Goal: Task Accomplishment & Management: Complete application form

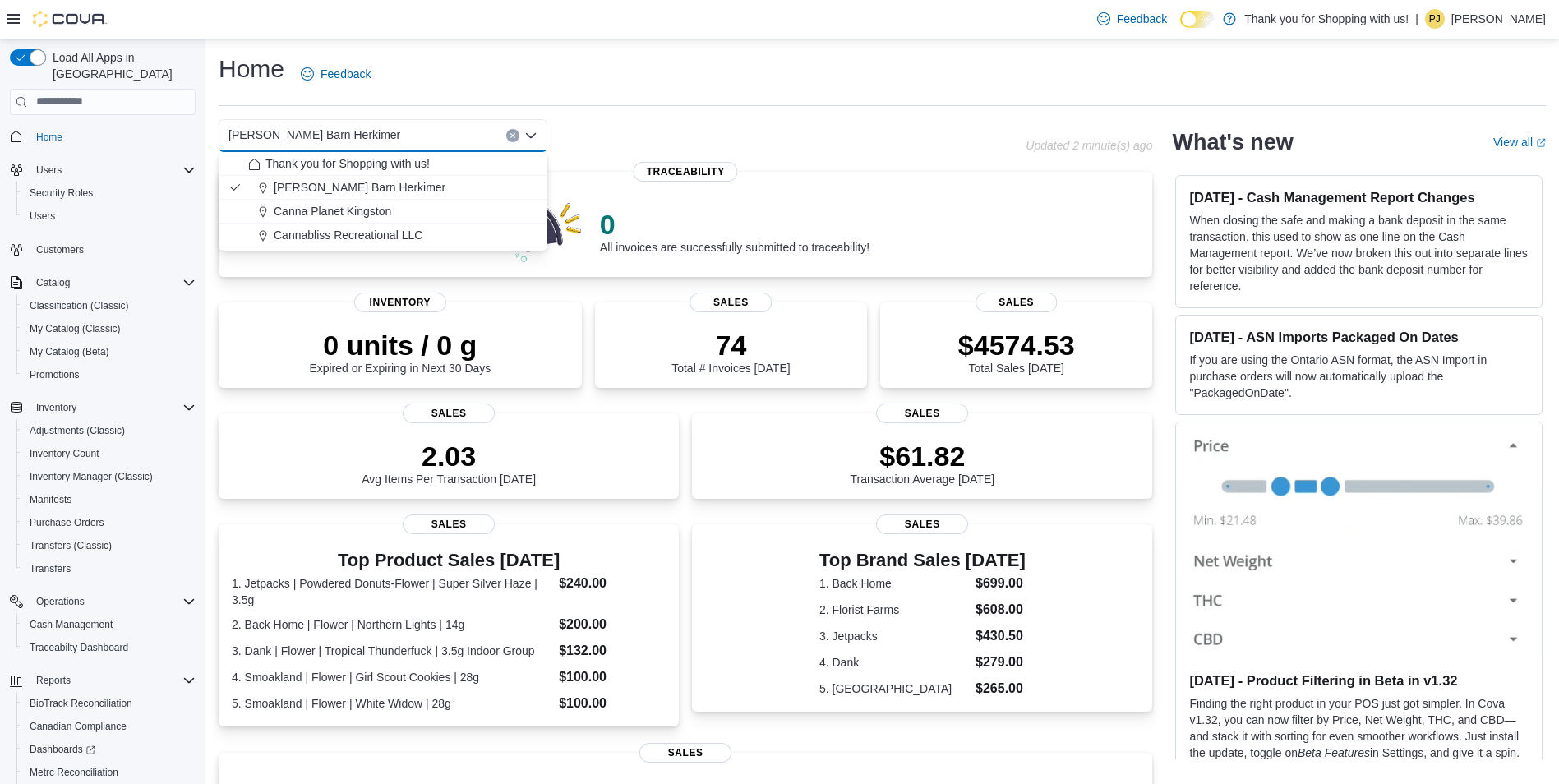
click at [534, 133] on icon "Close list of options" at bounding box center [530, 135] width 13 height 13
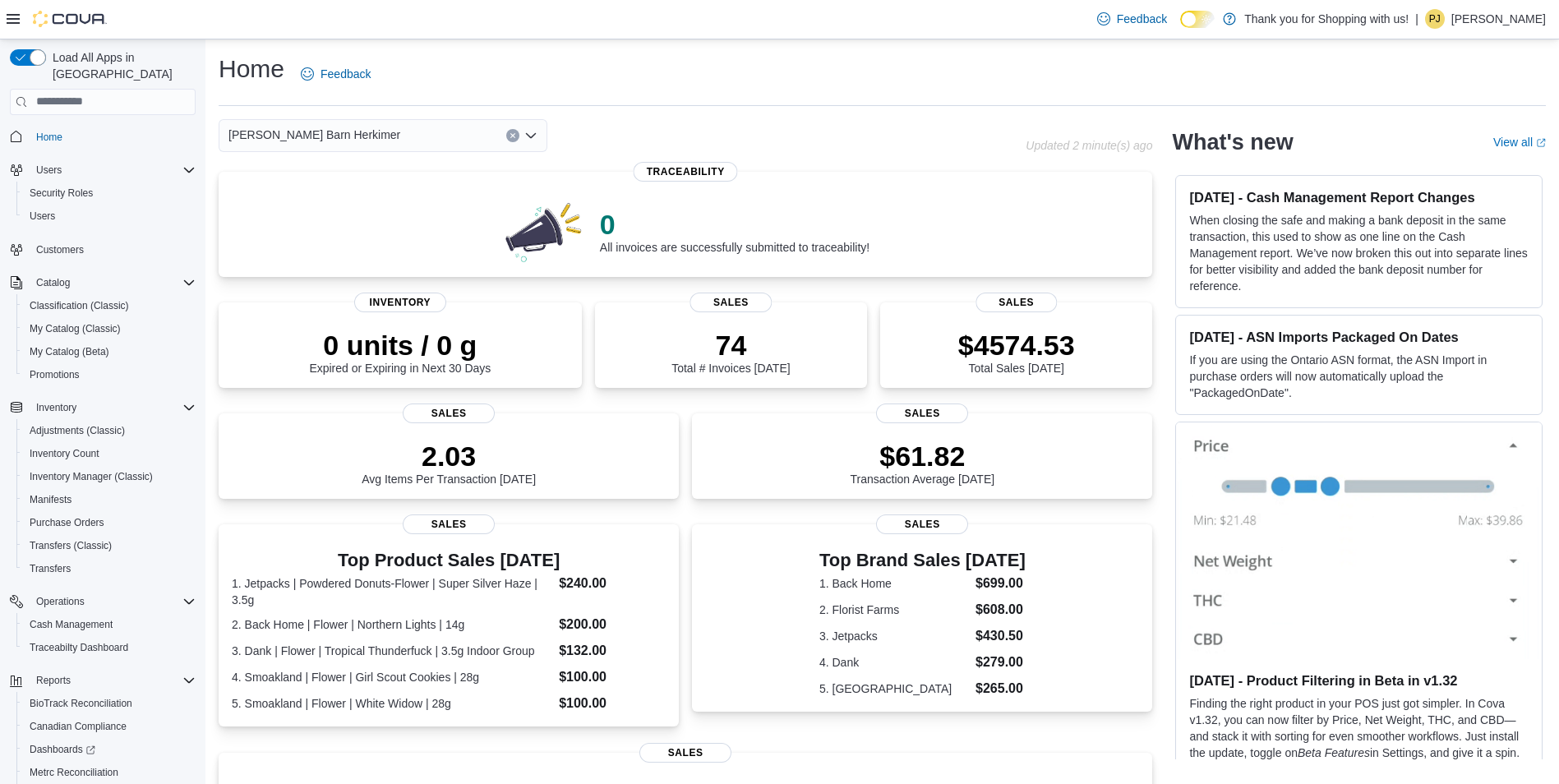
click at [534, 134] on icon "Open list of options" at bounding box center [530, 135] width 10 height 5
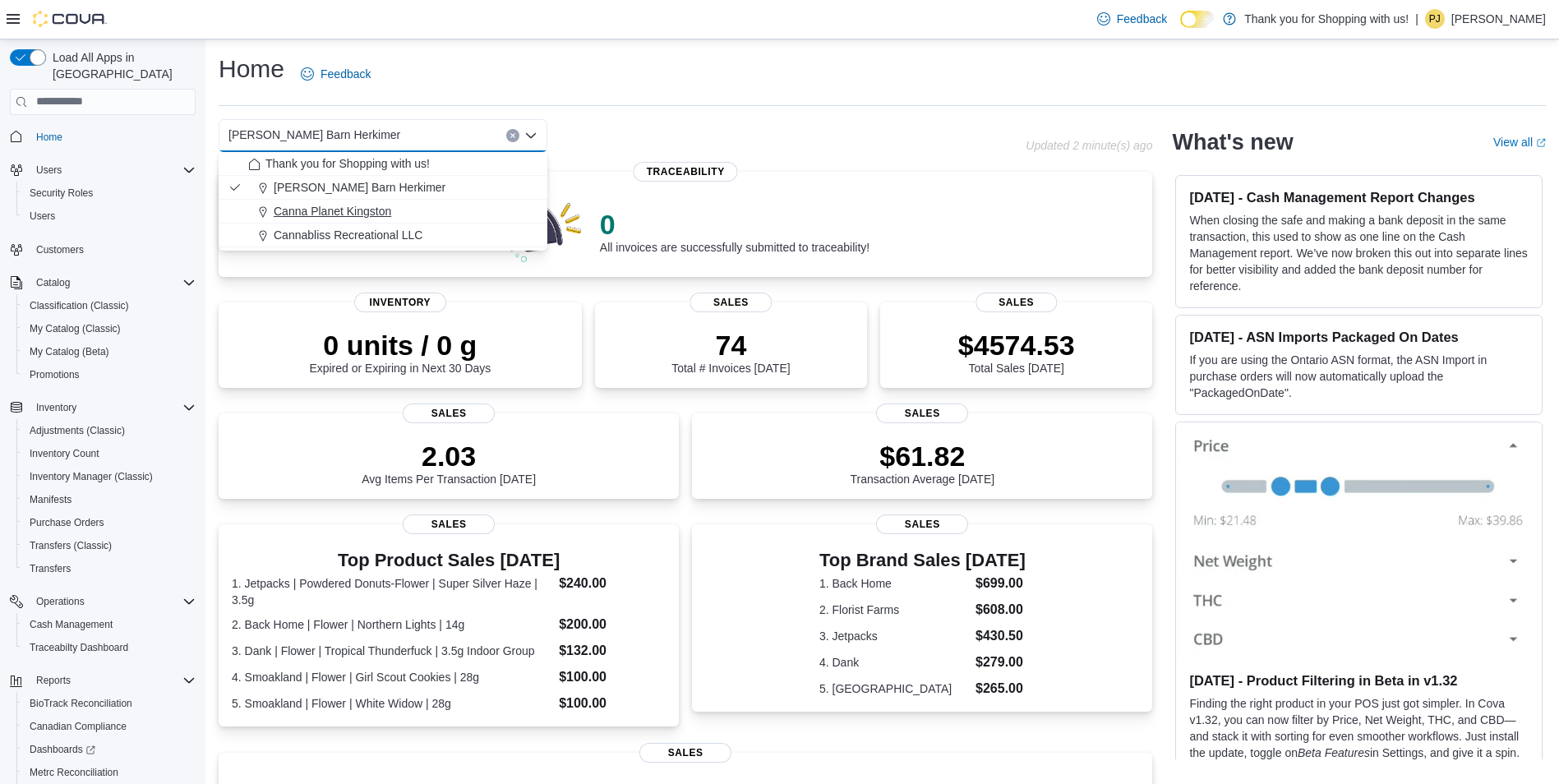
click at [410, 212] on div "Canna Planet Kingston" at bounding box center [392, 211] width 289 height 17
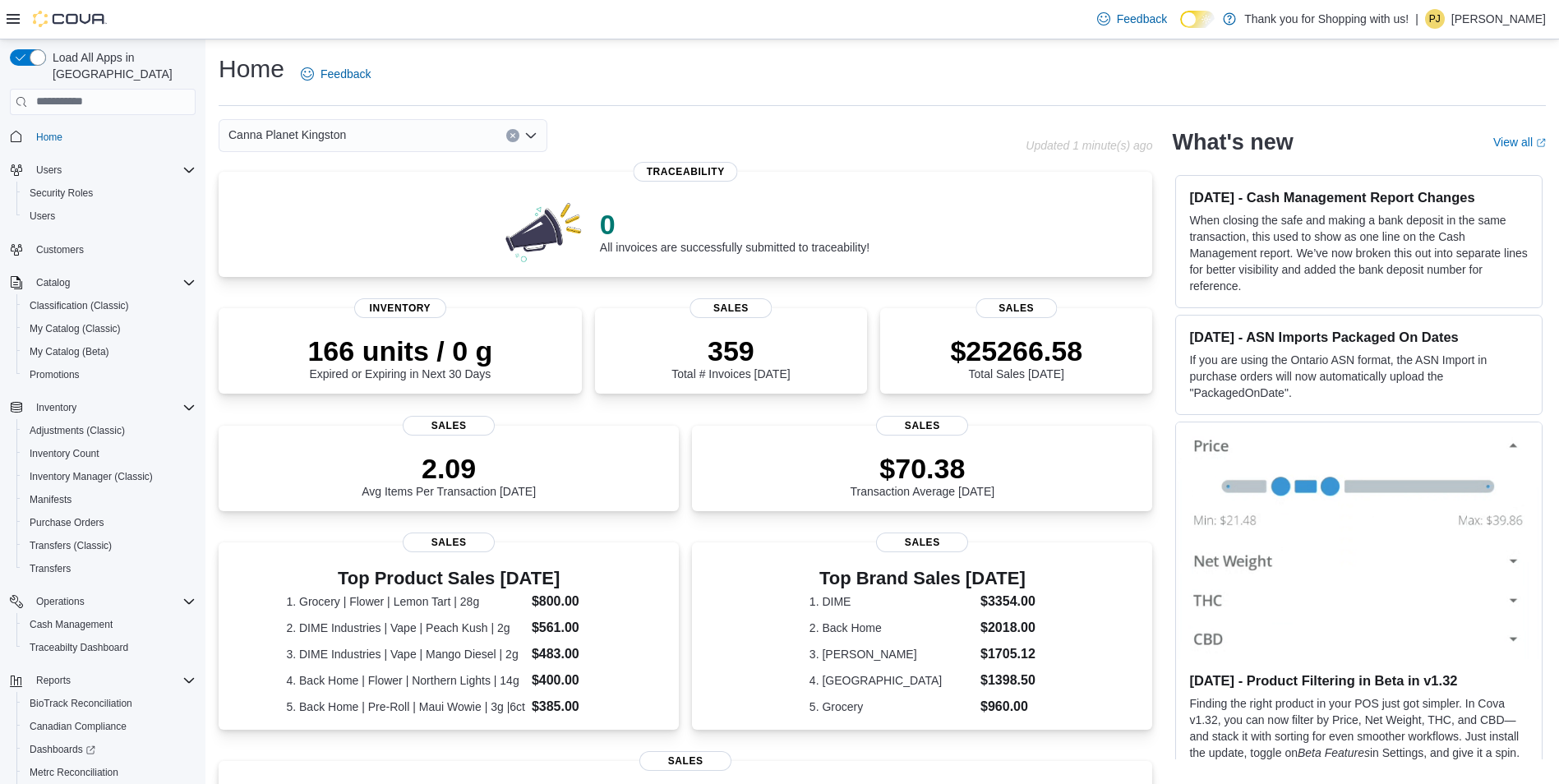
click at [529, 133] on icon "Open list of options" at bounding box center [530, 135] width 13 height 13
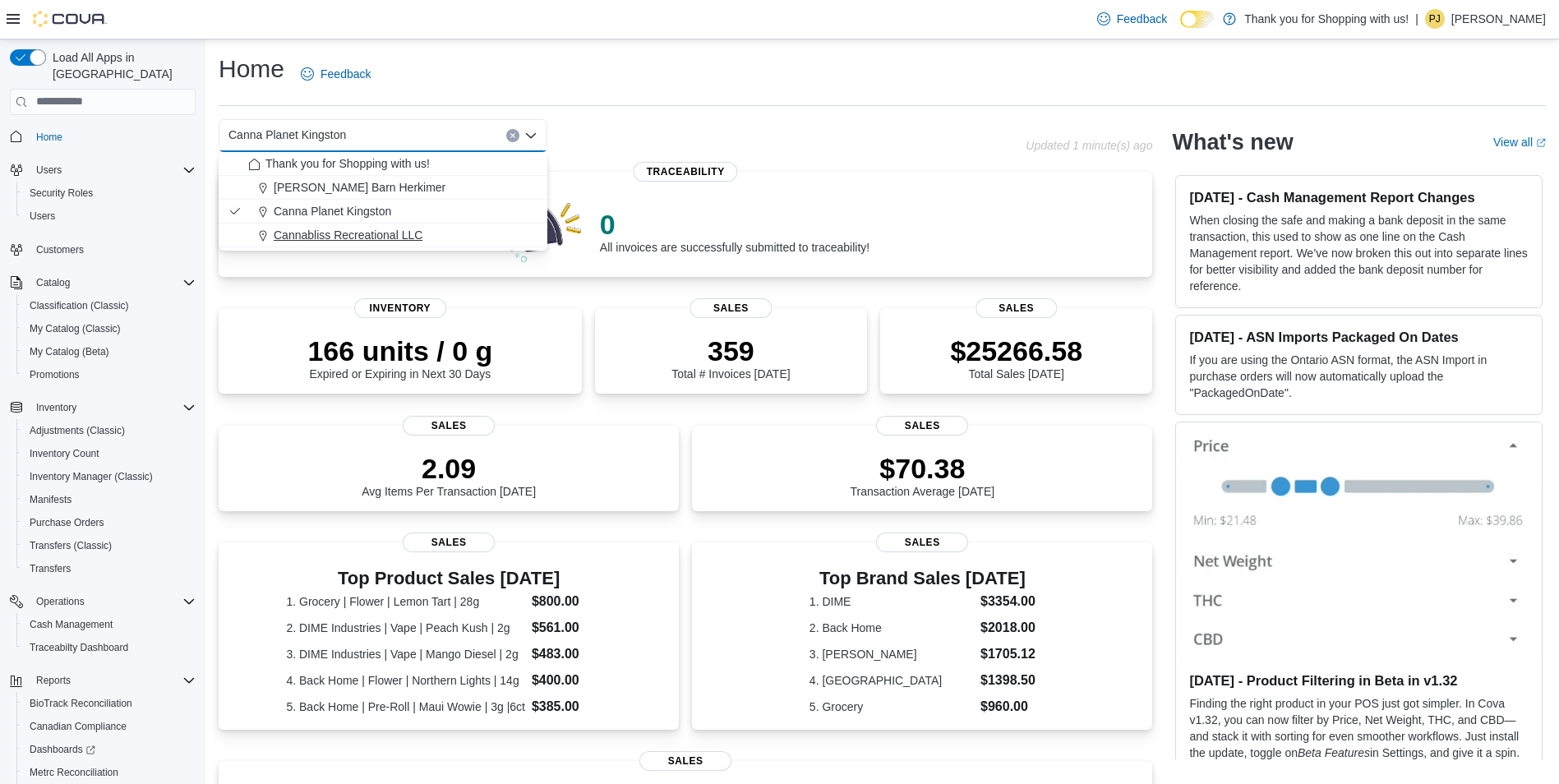
click at [445, 227] on button "Cannabliss Recreational LLC" at bounding box center [383, 235] width 329 height 24
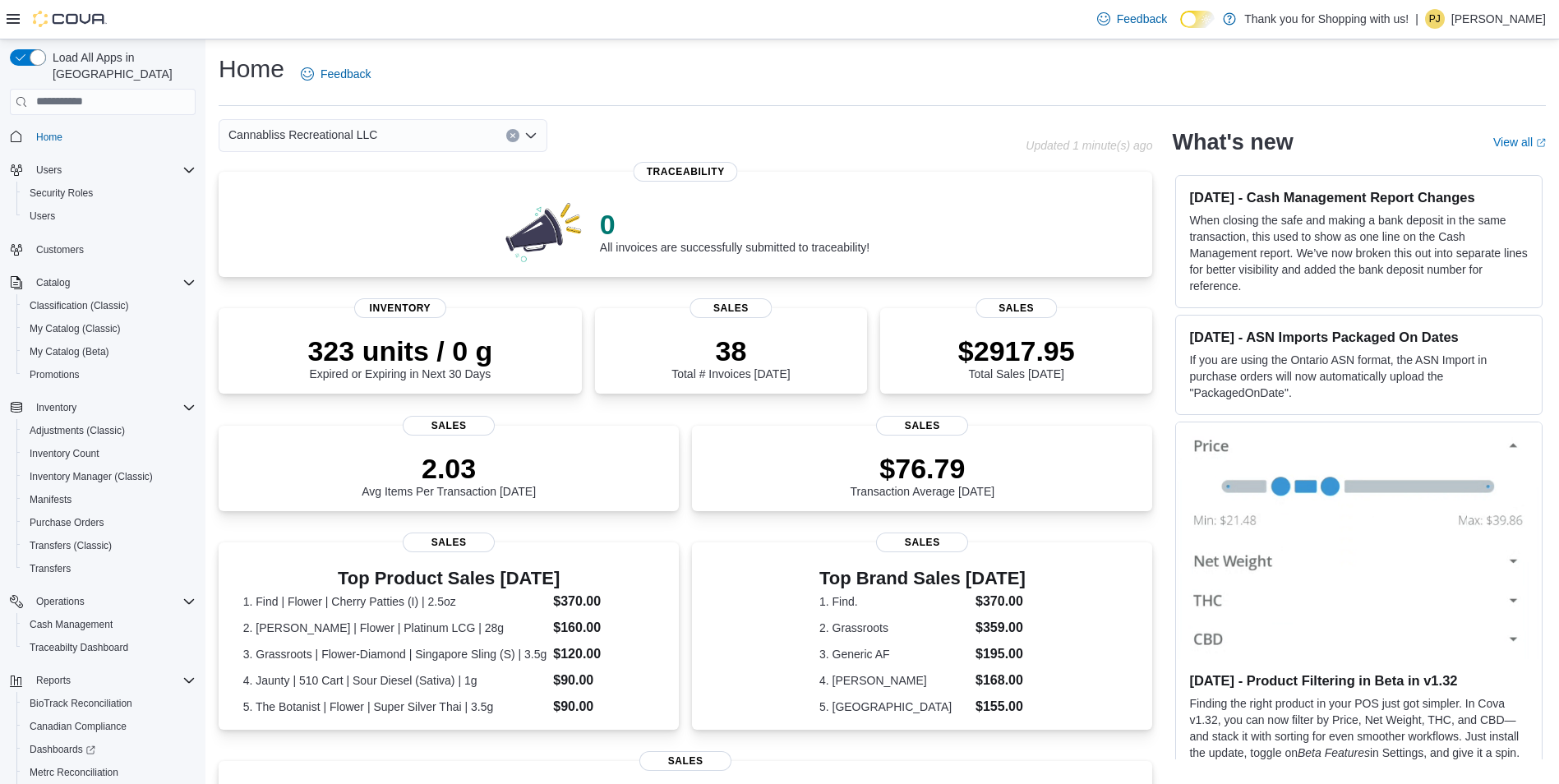
click at [530, 135] on icon "Open list of options" at bounding box center [530, 135] width 10 height 5
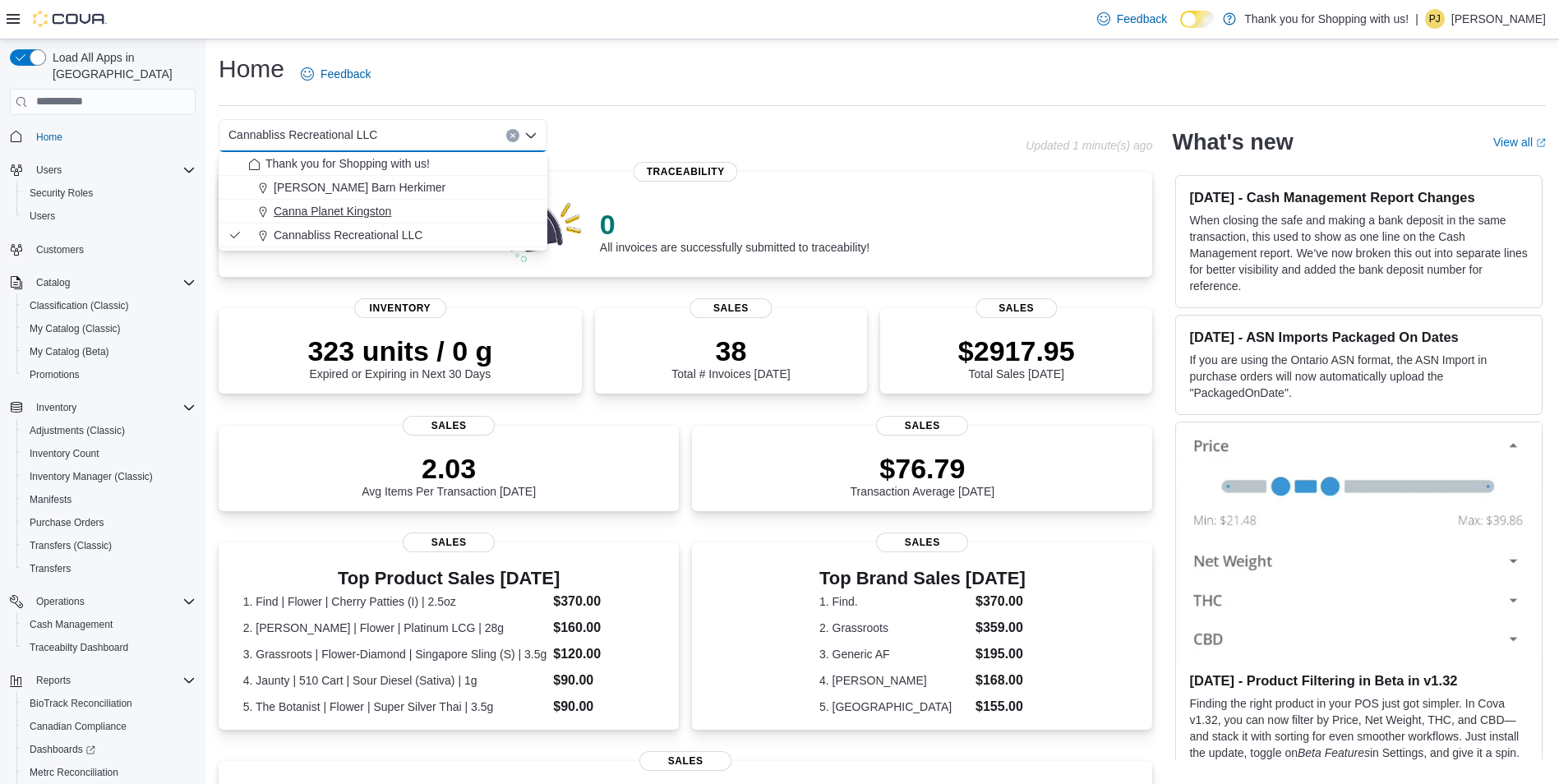
click at [424, 202] on button "Canna Planet Kingston" at bounding box center [383, 211] width 329 height 24
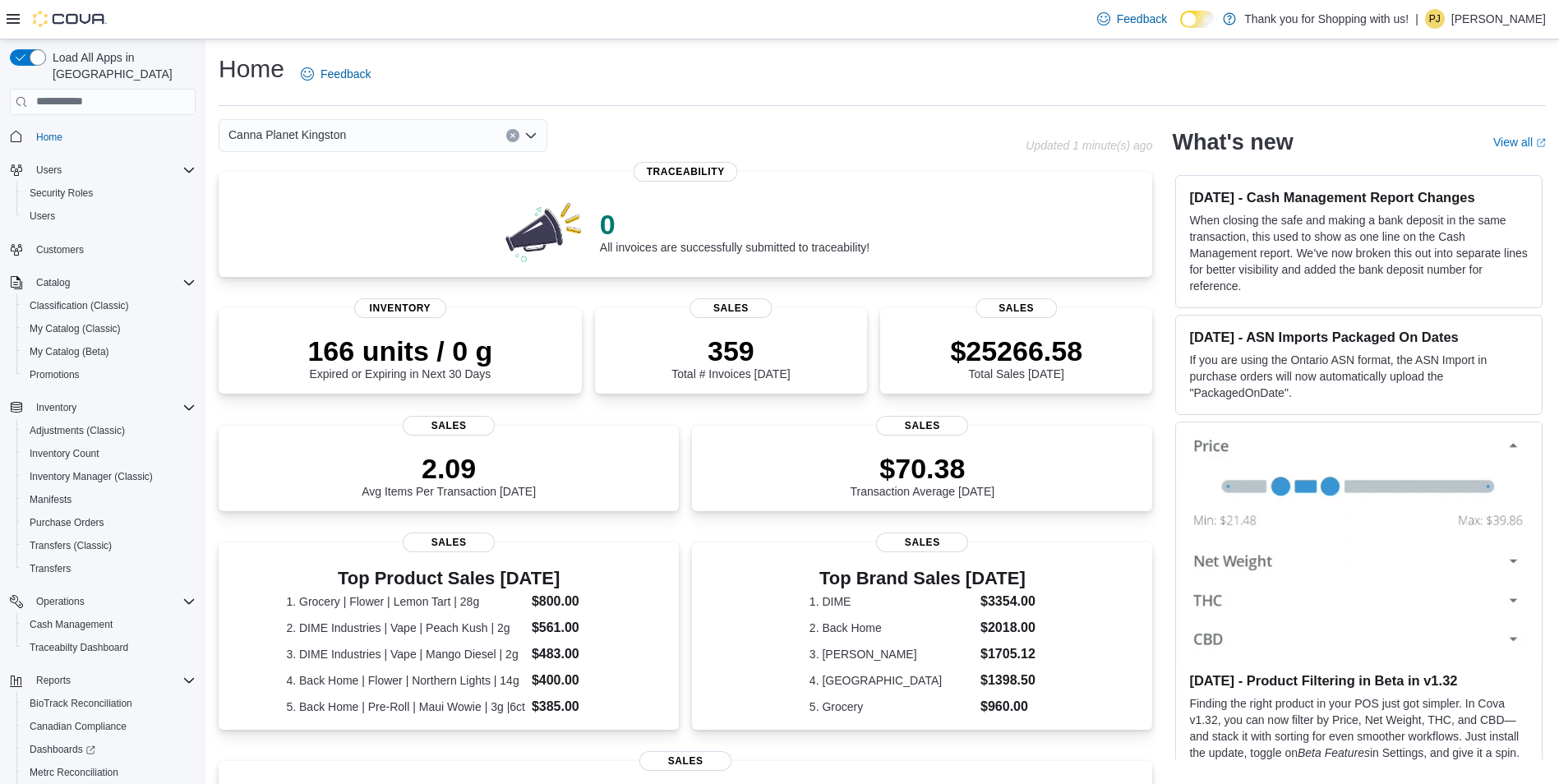
click at [531, 136] on icon "Open list of options" at bounding box center [530, 135] width 10 height 5
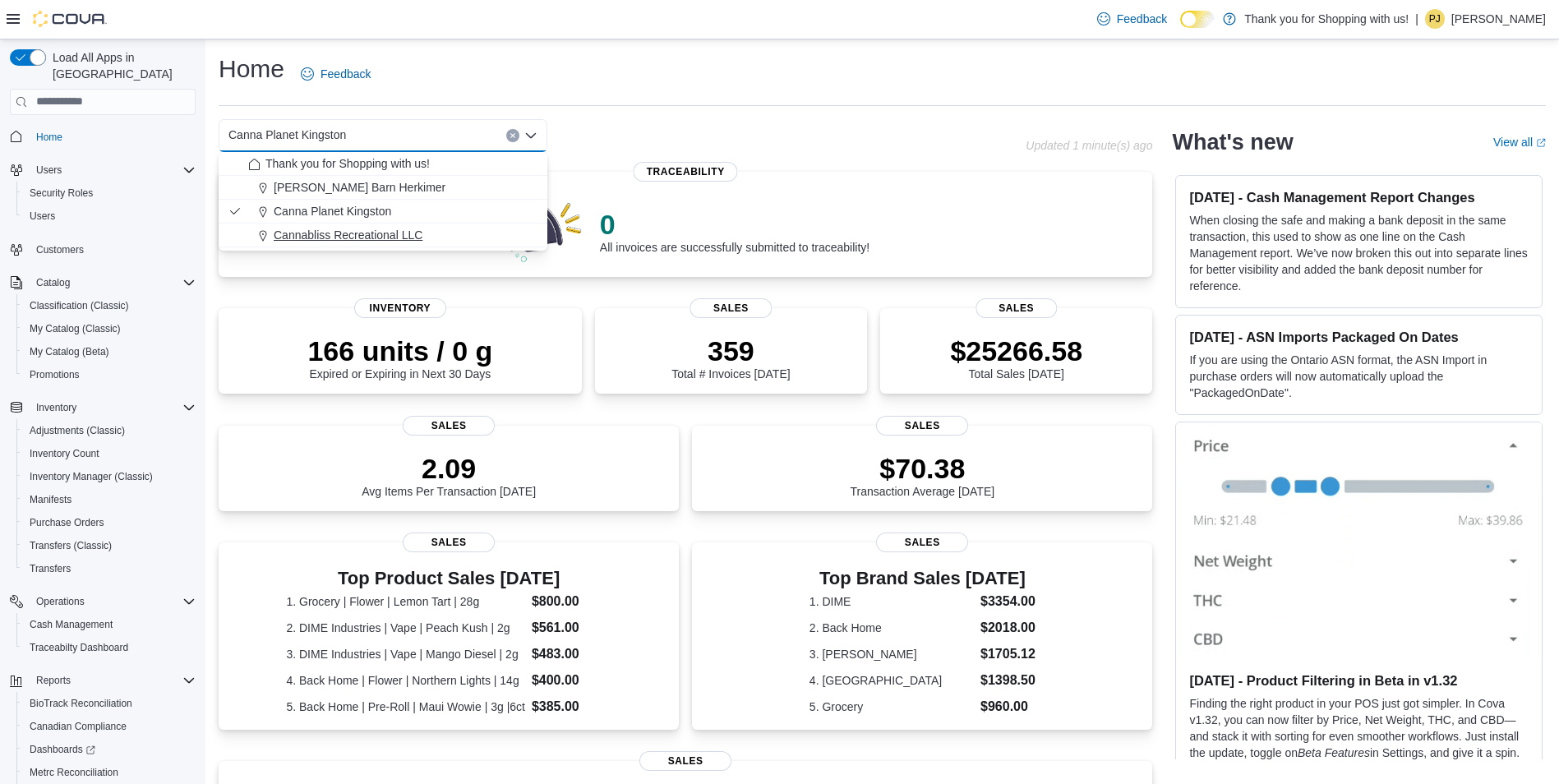
click at [402, 230] on span "Cannabliss Recreational LLC" at bounding box center [347, 235] width 149 height 17
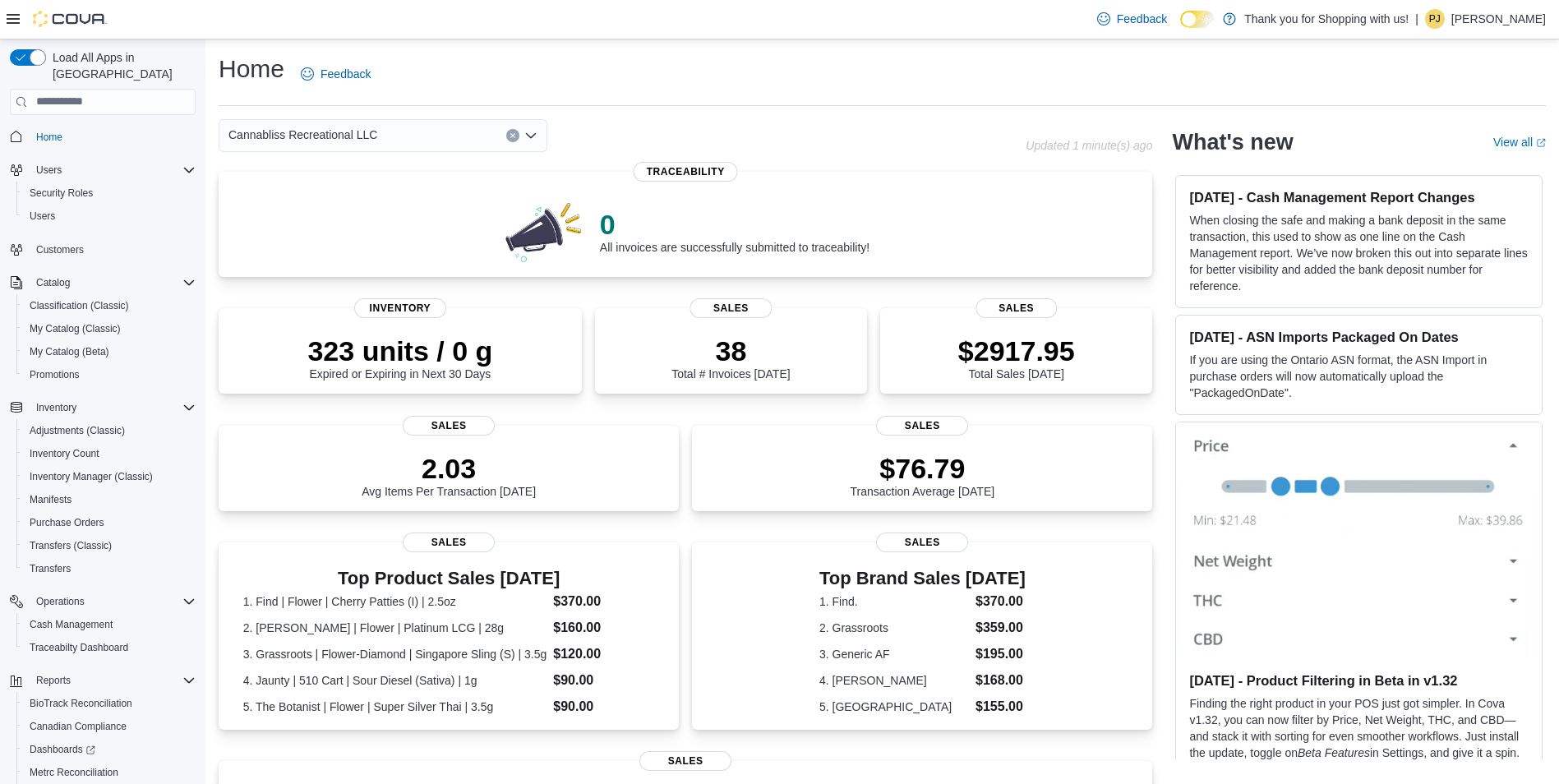
click at [528, 130] on icon "Open list of options" at bounding box center [530, 135] width 13 height 13
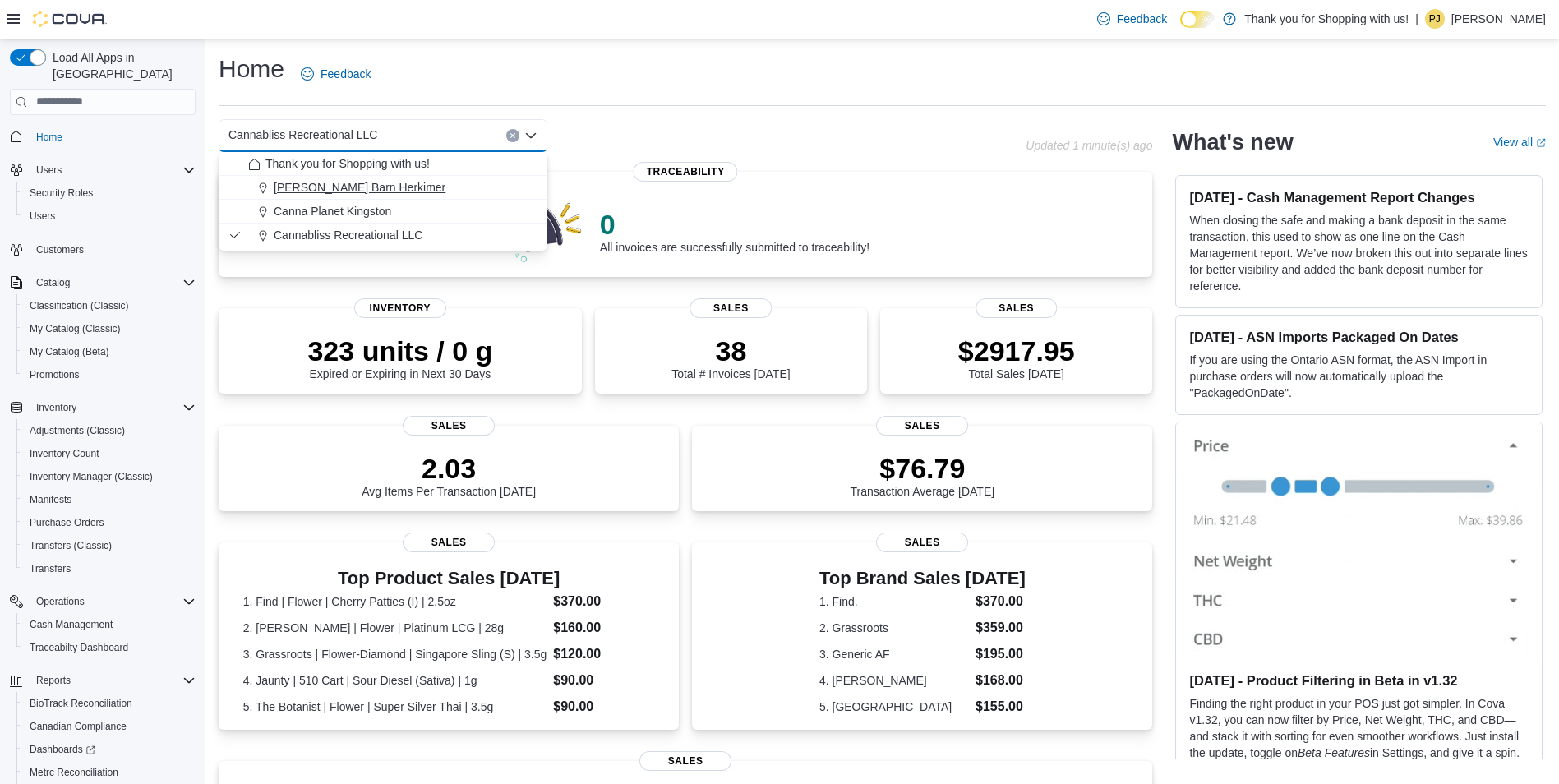
click at [423, 180] on div "[PERSON_NAME] Barn Herkimer" at bounding box center [392, 187] width 289 height 17
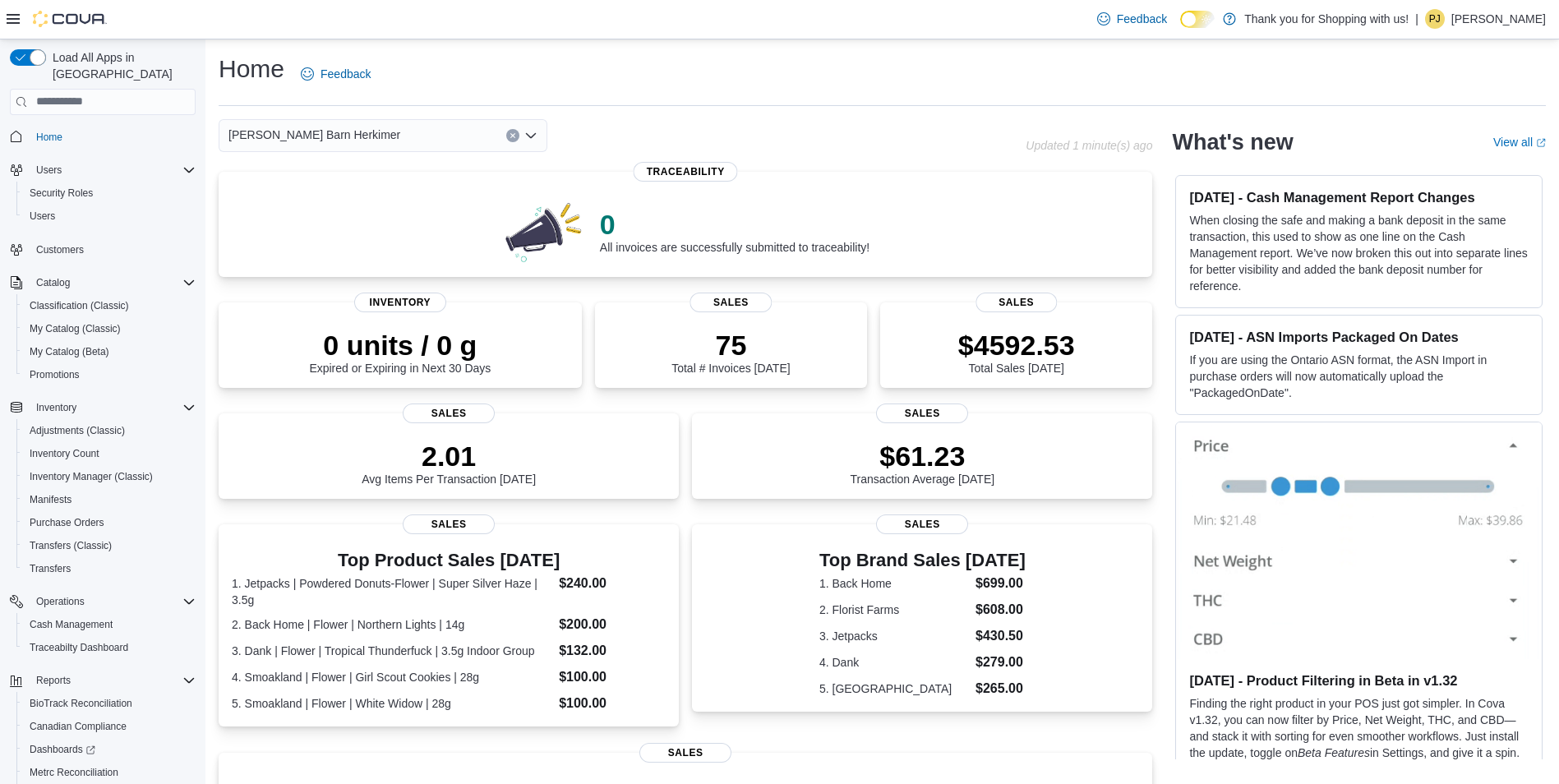
click at [812, 113] on div "Home Feedback [PERSON_NAME] Barn Herkimer Updated 1 minute(s) ago 0 All invoice…" at bounding box center [883, 571] width 1354 height 1064
click at [529, 139] on icon "Open list of options" at bounding box center [530, 135] width 13 height 13
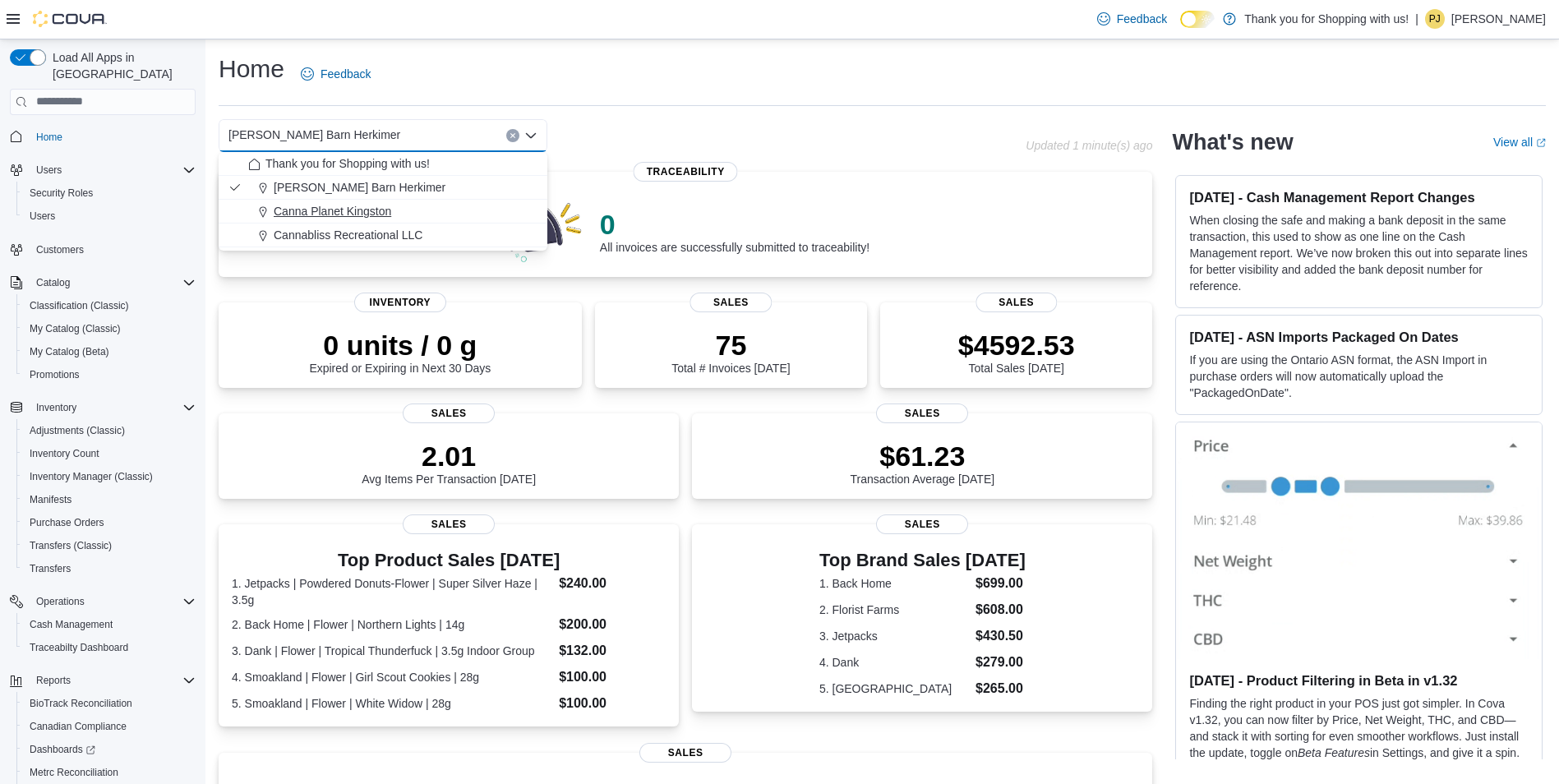
click at [411, 210] on div "Canna Planet Kingston" at bounding box center [392, 211] width 289 height 17
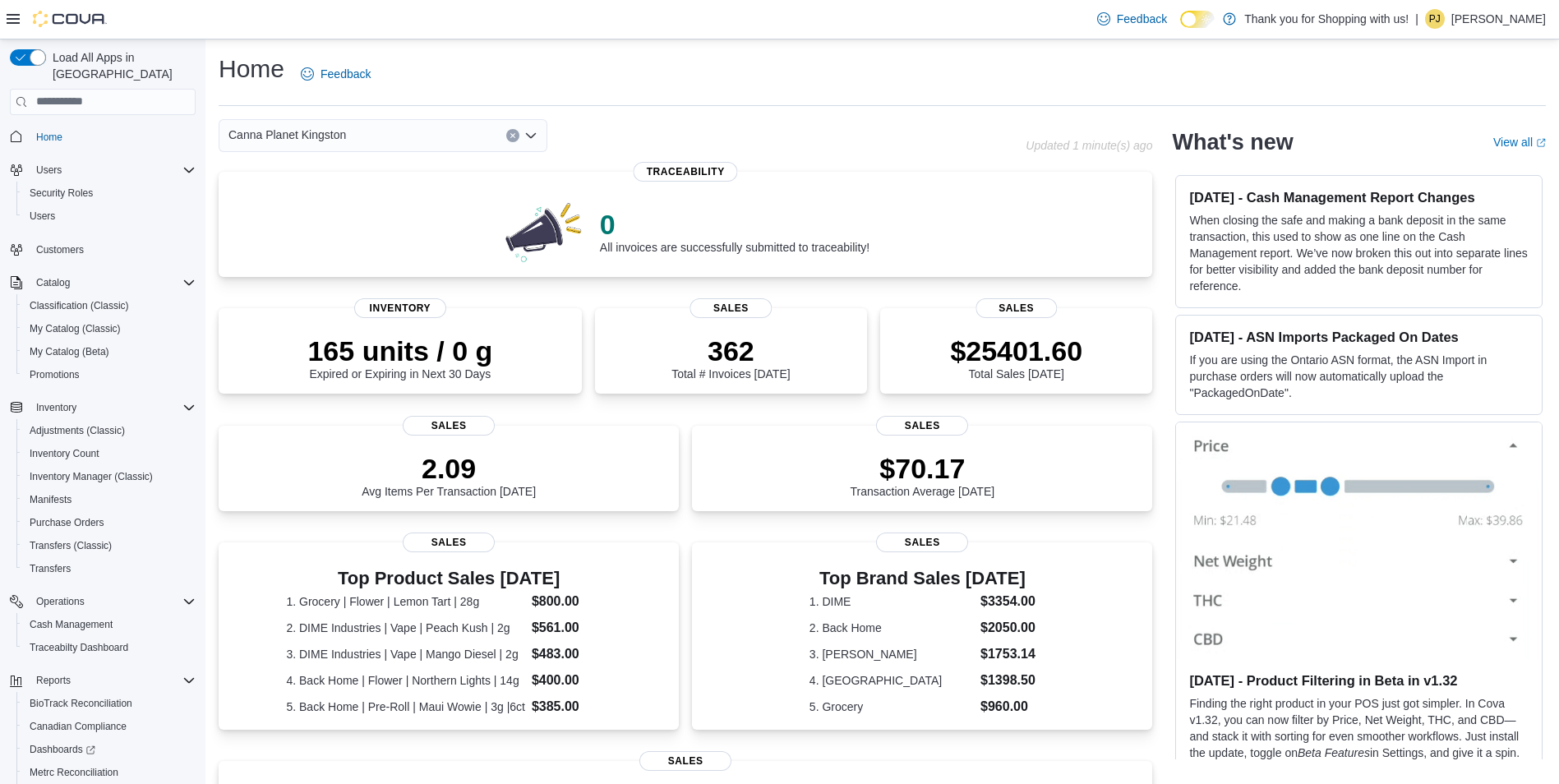
drag, startPoint x: 390, startPoint y: 132, endPoint x: 396, endPoint y: 149, distance: 18.0
click at [393, 143] on div "Canna Planet Kingston Combo box. Selected. Canna Planet [GEOGRAPHIC_DATA]. Pres…" at bounding box center [383, 135] width 329 height 33
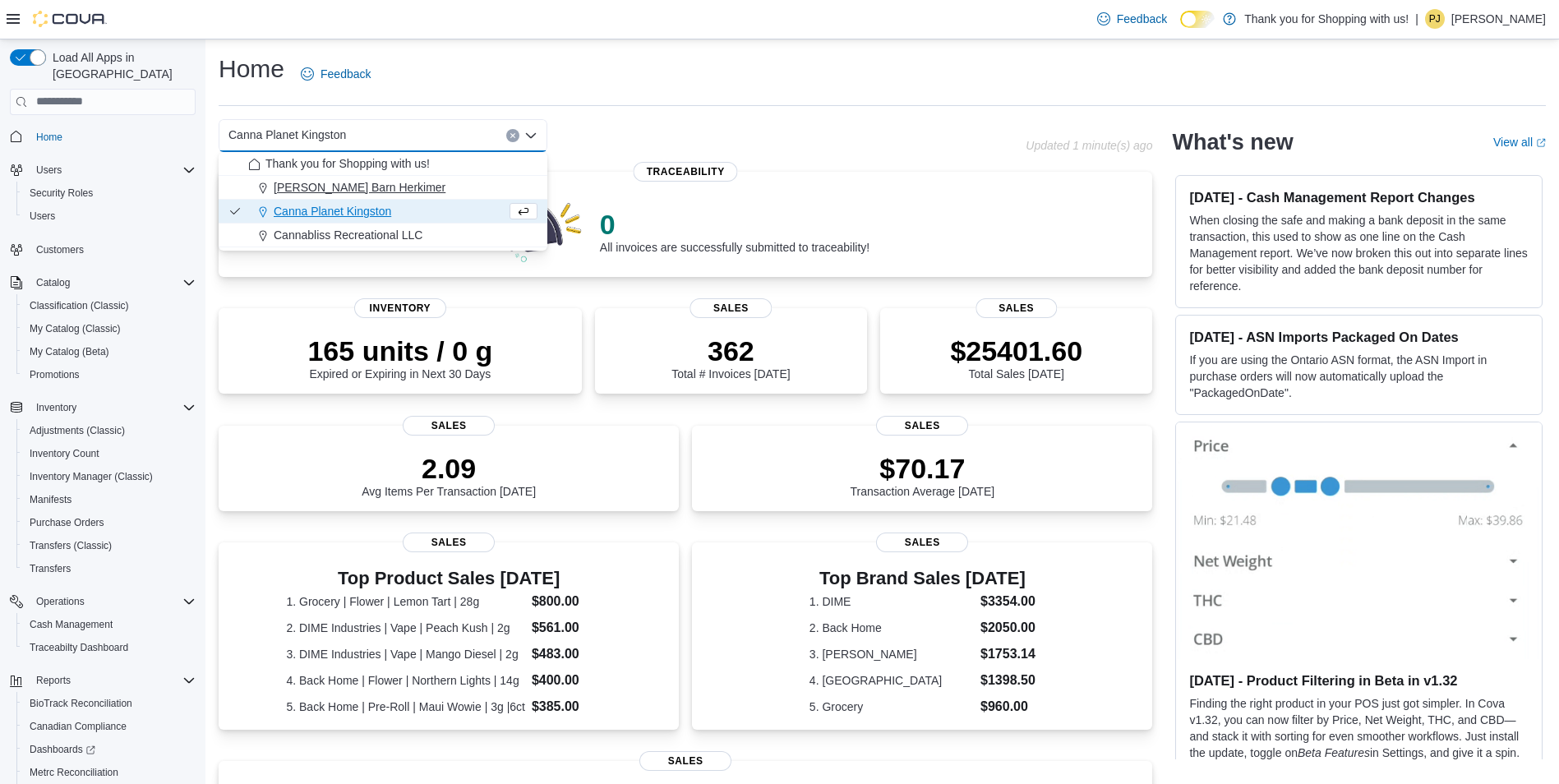
click at [379, 185] on div "[PERSON_NAME] Barn Herkimer" at bounding box center [392, 187] width 289 height 17
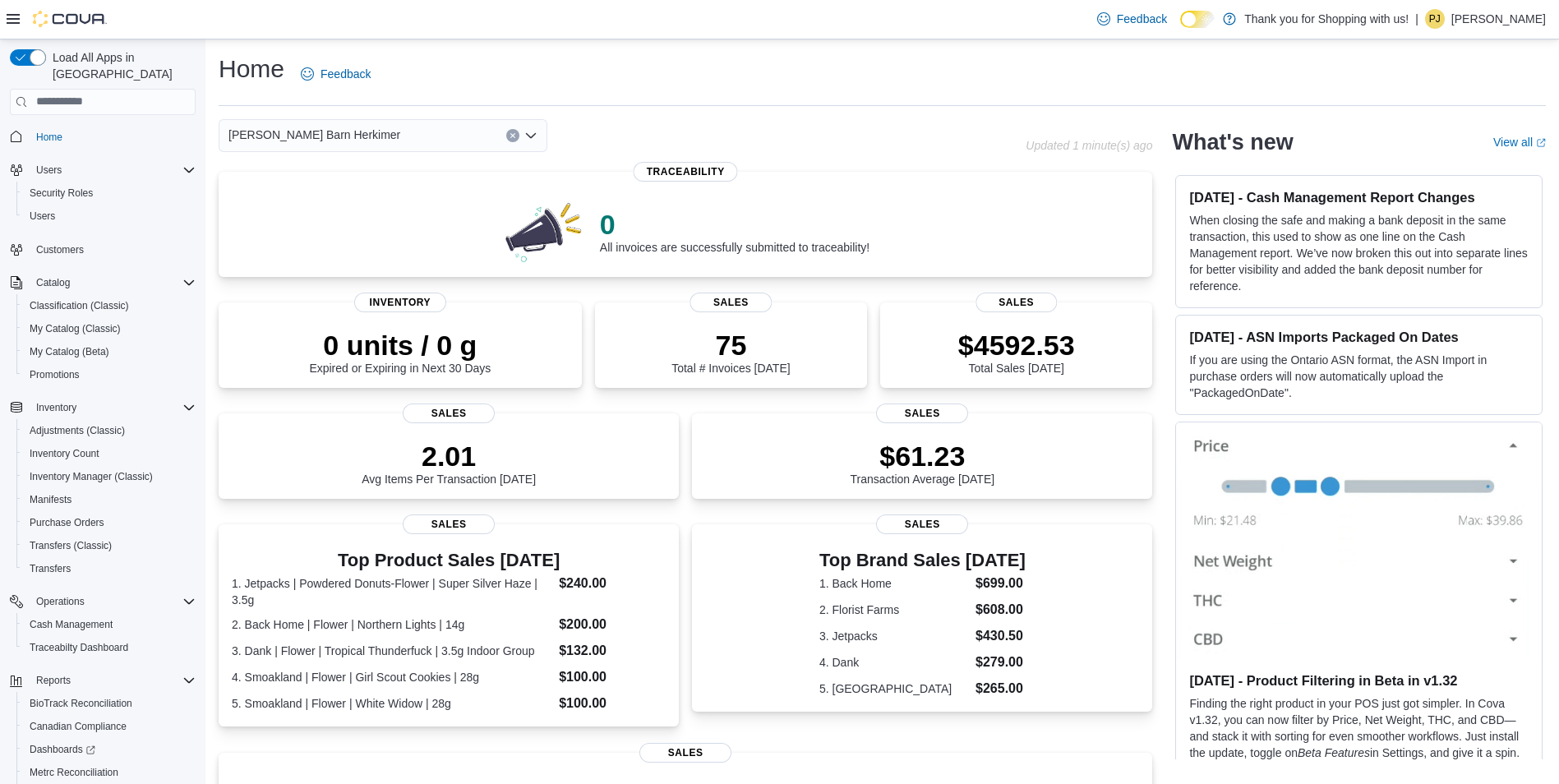
click at [415, 137] on div "[PERSON_NAME] Barn Herkimer" at bounding box center [383, 135] width 329 height 33
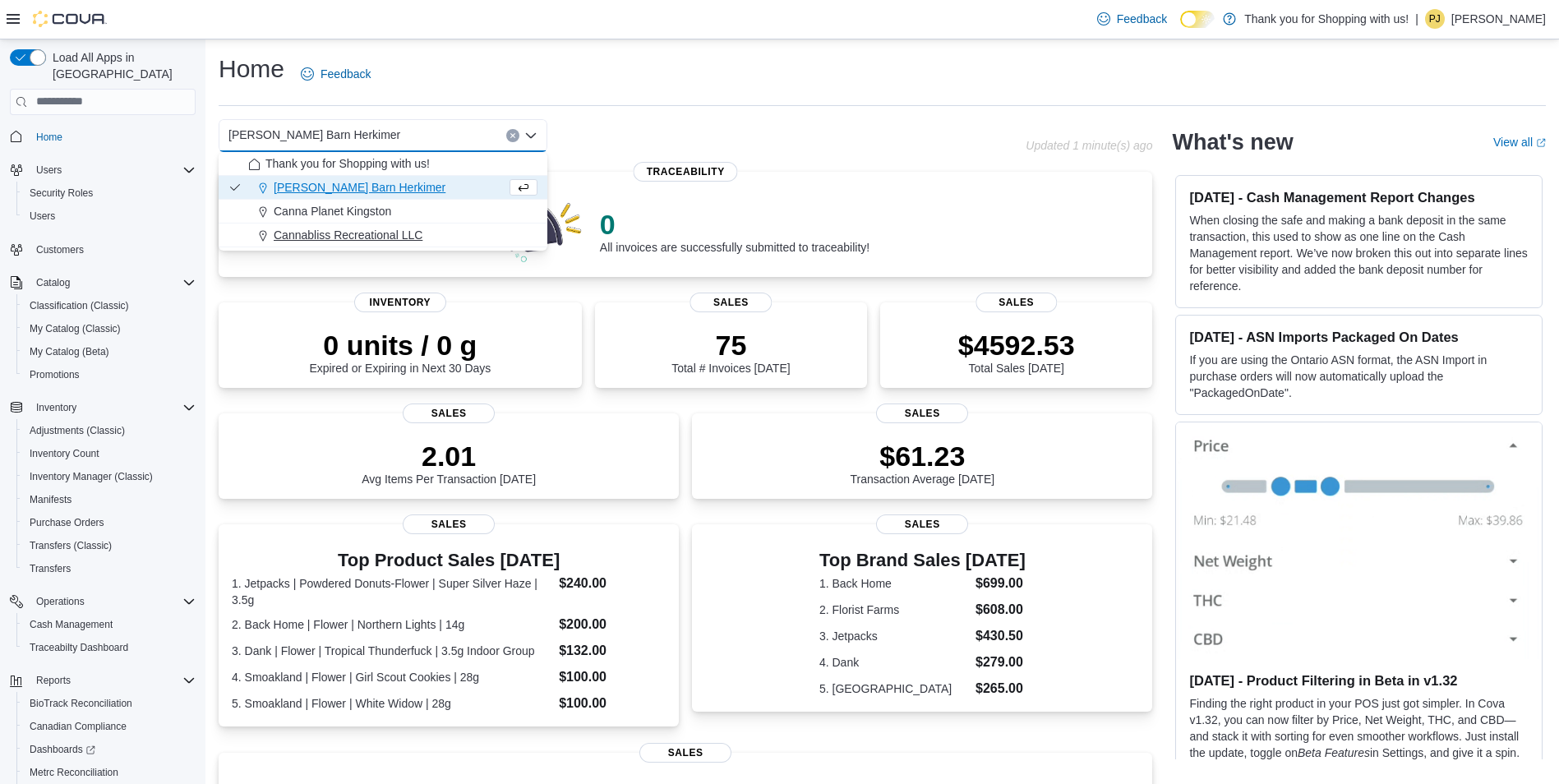
click at [385, 236] on span "Cannabliss Recreational LLC" at bounding box center [347, 235] width 149 height 17
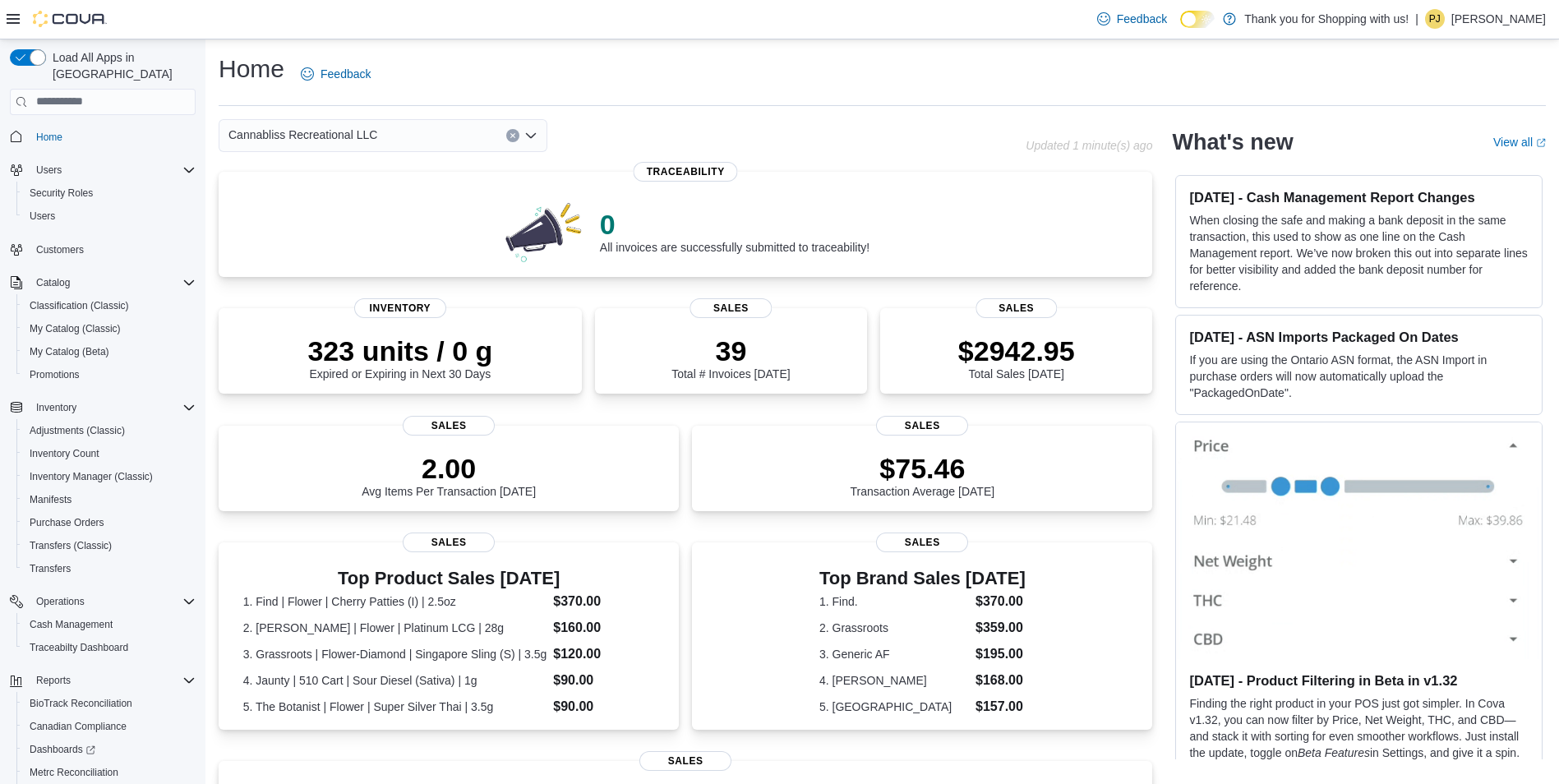
click at [402, 132] on div "Cannabliss Recreational LLC Combo box. Selected. Cannabliss Recreational LLC. P…" at bounding box center [383, 135] width 329 height 33
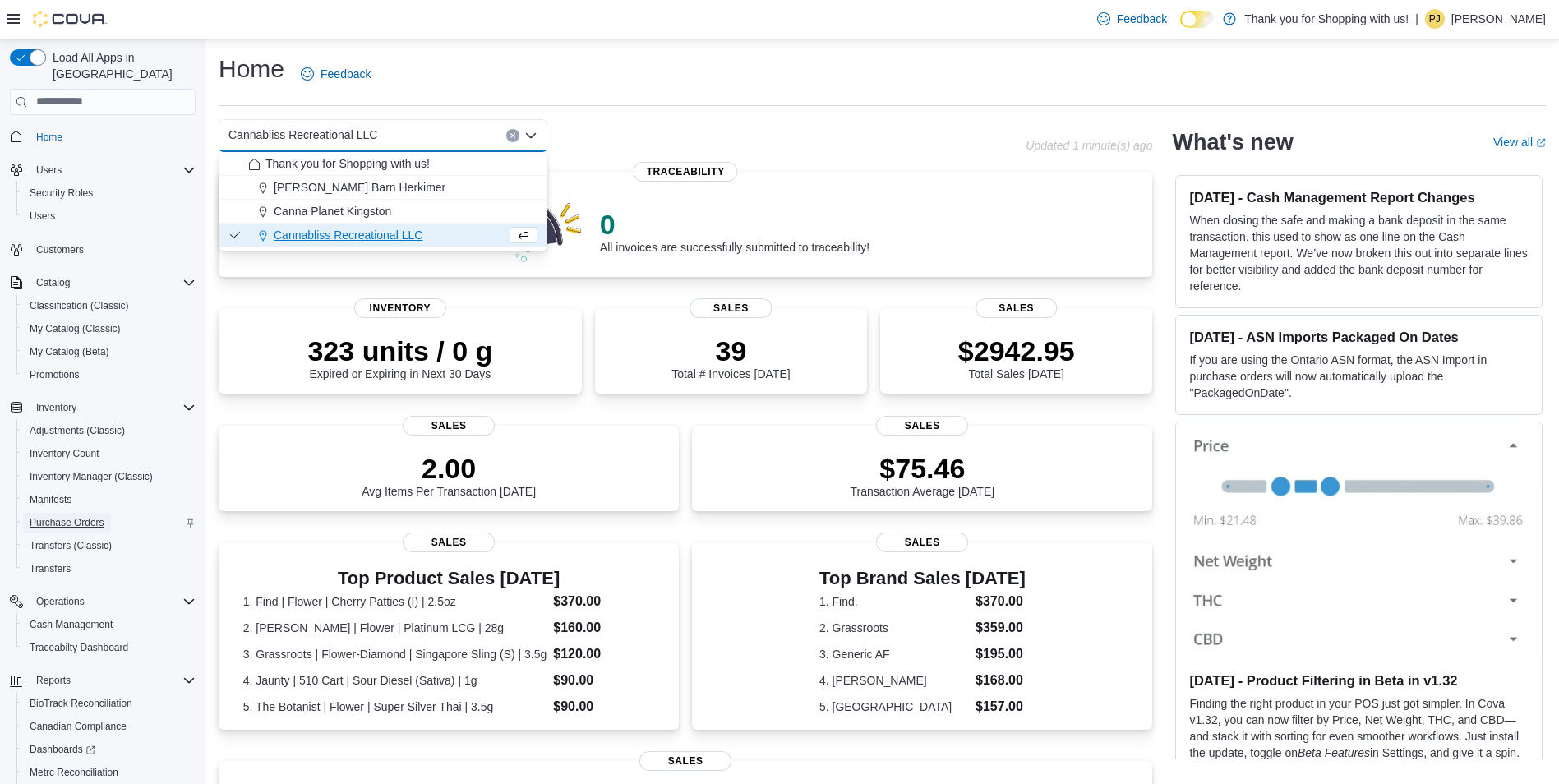
click at [99, 516] on span "Purchase Orders" at bounding box center [67, 522] width 75 height 13
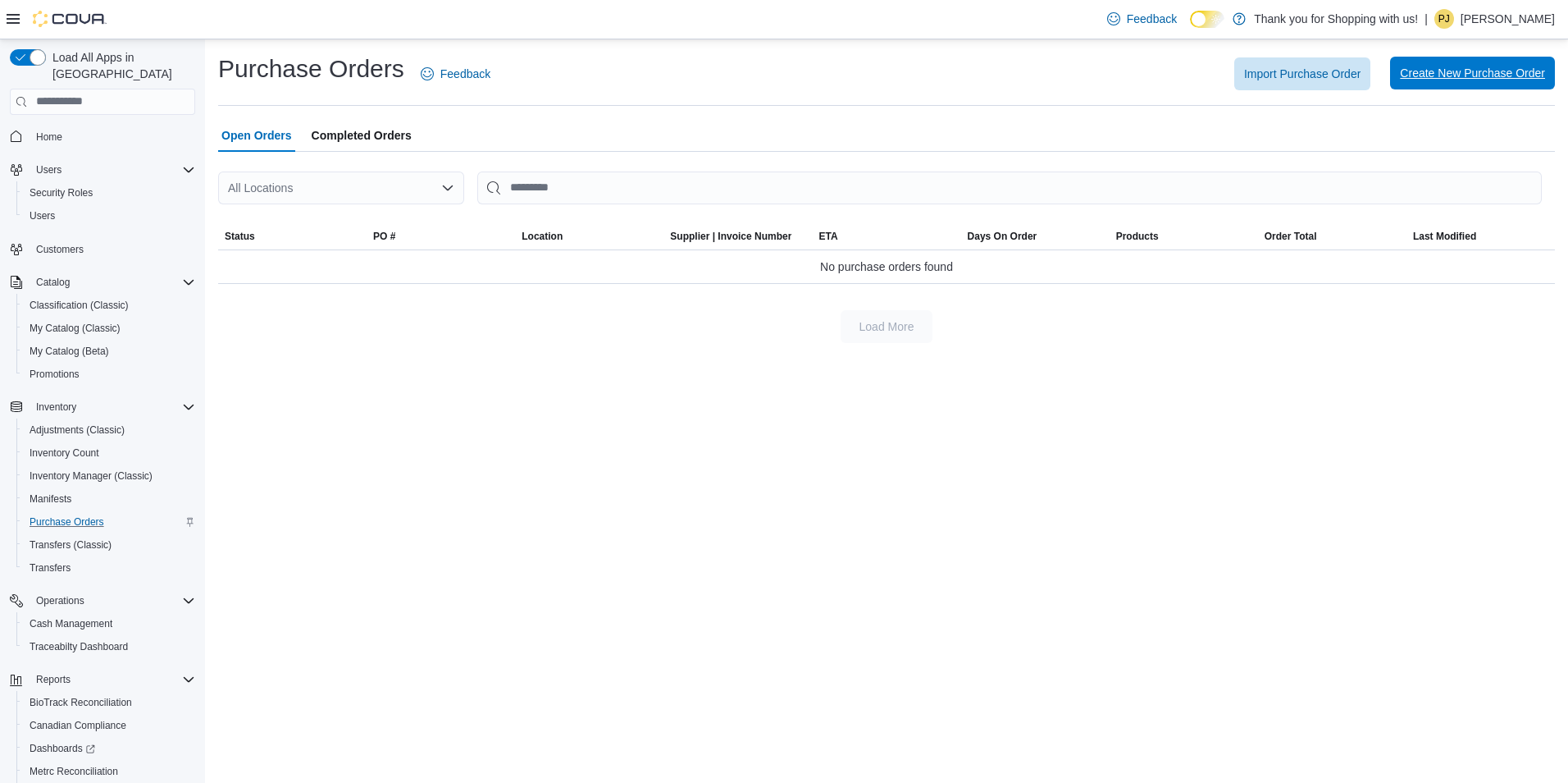
click at [1423, 75] on span "Create New Purchase Order" at bounding box center [1472, 73] width 145 height 17
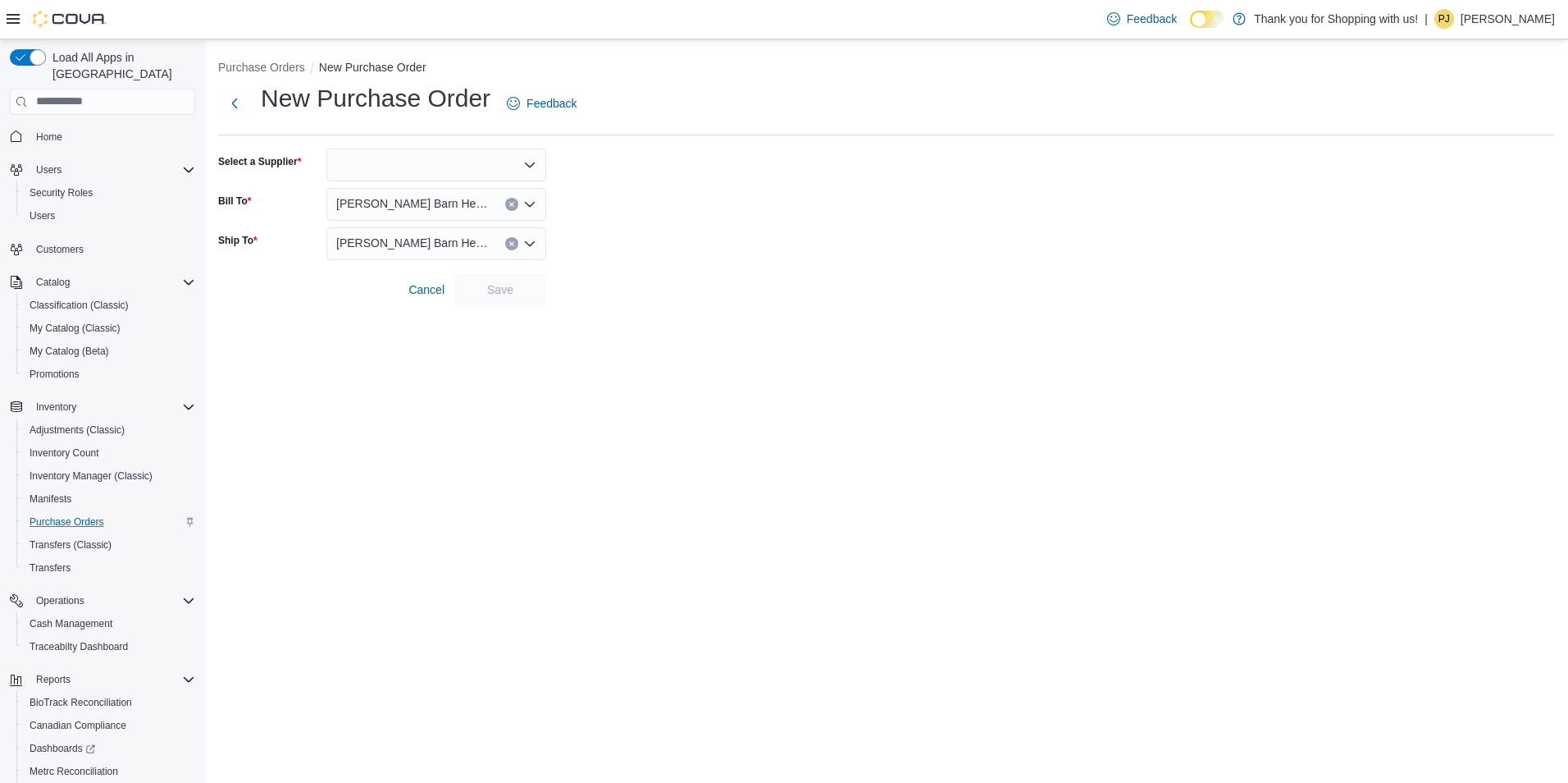
click at [518, 157] on div at bounding box center [436, 164] width 220 height 32
type input "**"
click at [509, 189] on span "Gn ome Nugs, LLC" at bounding box center [447, 192] width 181 height 17
click at [498, 285] on span "Save" at bounding box center [500, 289] width 26 height 17
